Goal: Find specific page/section: Find specific page/section

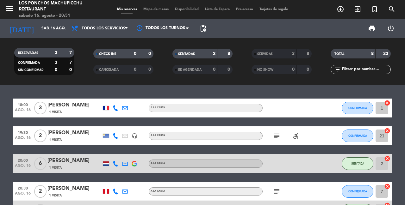
click at [54, 65] on div "3" at bounding box center [51, 62] width 13 height 7
click at [47, 63] on div "3" at bounding box center [51, 62] width 13 height 7
click at [47, 75] on div "CONFIRMADA 3 7 SIN CONFIRMAR 0 0" at bounding box center [44, 64] width 60 height 22
click at [67, 69] on div "0" at bounding box center [67, 69] width 12 height 7
click at [208, 57] on div "2" at bounding box center [209, 53] width 13 height 7
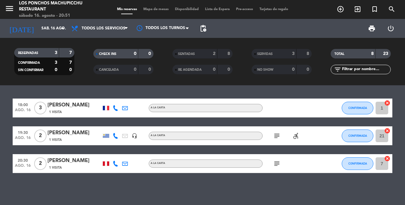
click at [202, 57] on div "SENTADAS" at bounding box center [188, 53] width 29 height 7
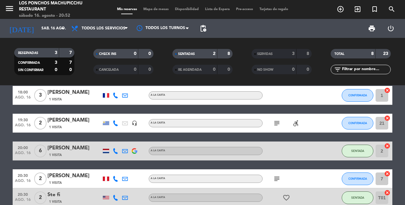
scroll to position [16, 0]
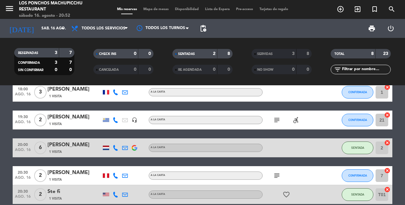
click at [367, 51] on div "8" at bounding box center [367, 53] width 13 height 7
click at [368, 52] on div "8" at bounding box center [367, 53] width 13 height 7
click at [385, 55] on strong "23" at bounding box center [386, 54] width 6 height 4
click at [367, 55] on div "8" at bounding box center [367, 53] width 13 height 7
click at [363, 56] on div "8" at bounding box center [367, 53] width 13 height 7
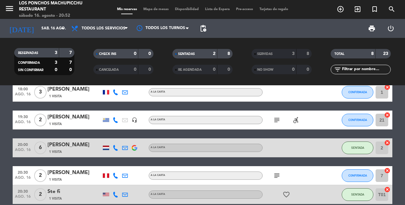
click at [361, 56] on div "TOTAL" at bounding box center [346, 53] width 29 height 7
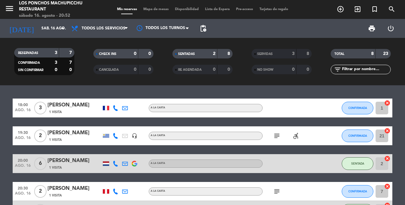
click at [190, 28] on span at bounding box center [189, 28] width 6 height 6
click at [116, 32] on span "Todos los servicios" at bounding box center [99, 29] width 63 height 14
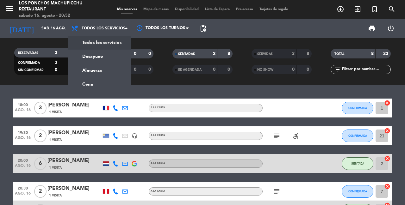
click at [242, 35] on div "print power_settings_new" at bounding box center [305, 28] width 191 height 19
